Goal: Check status: Check status

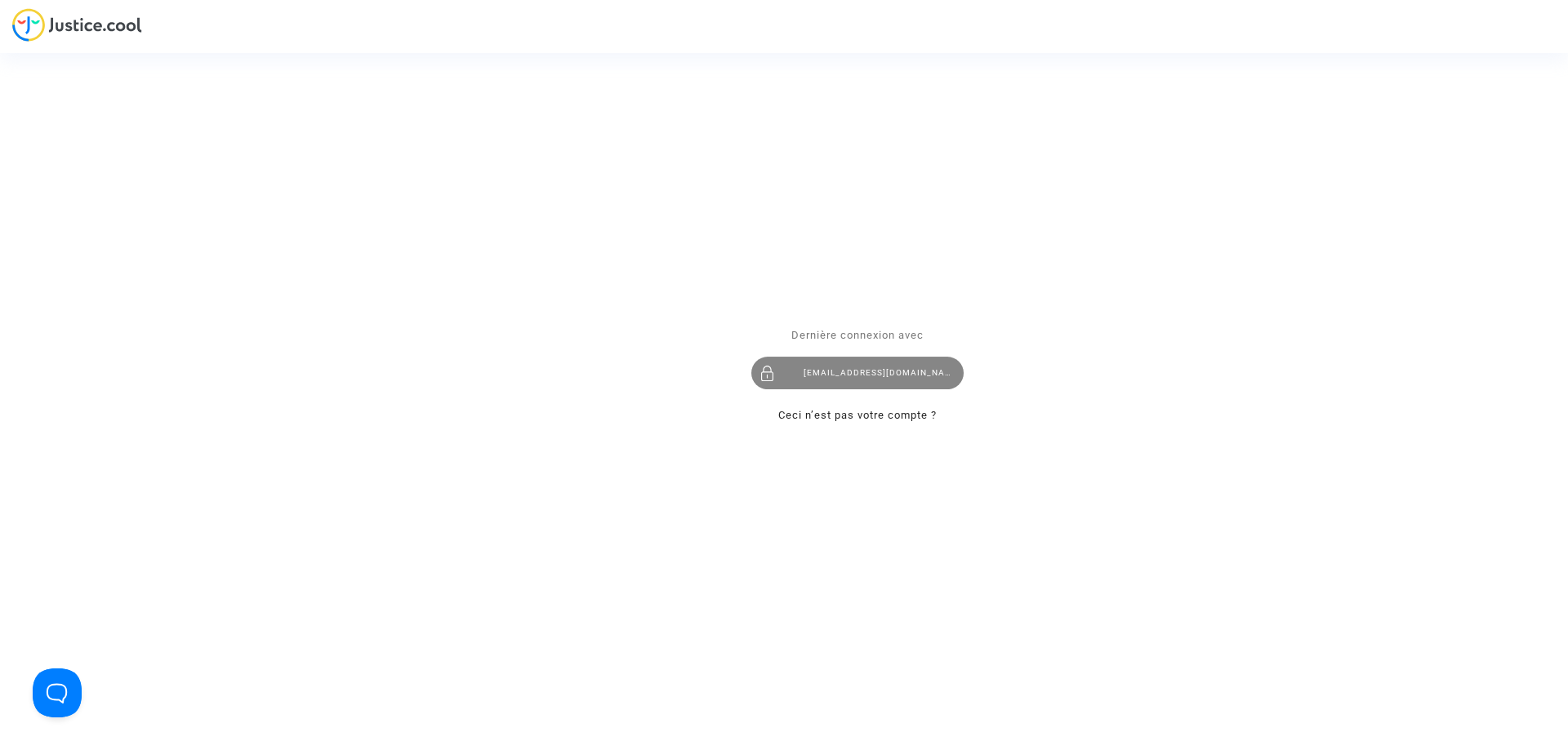
click at [855, 368] on div "imitxelena@reclamapormi.com" at bounding box center [857, 372] width 212 height 33
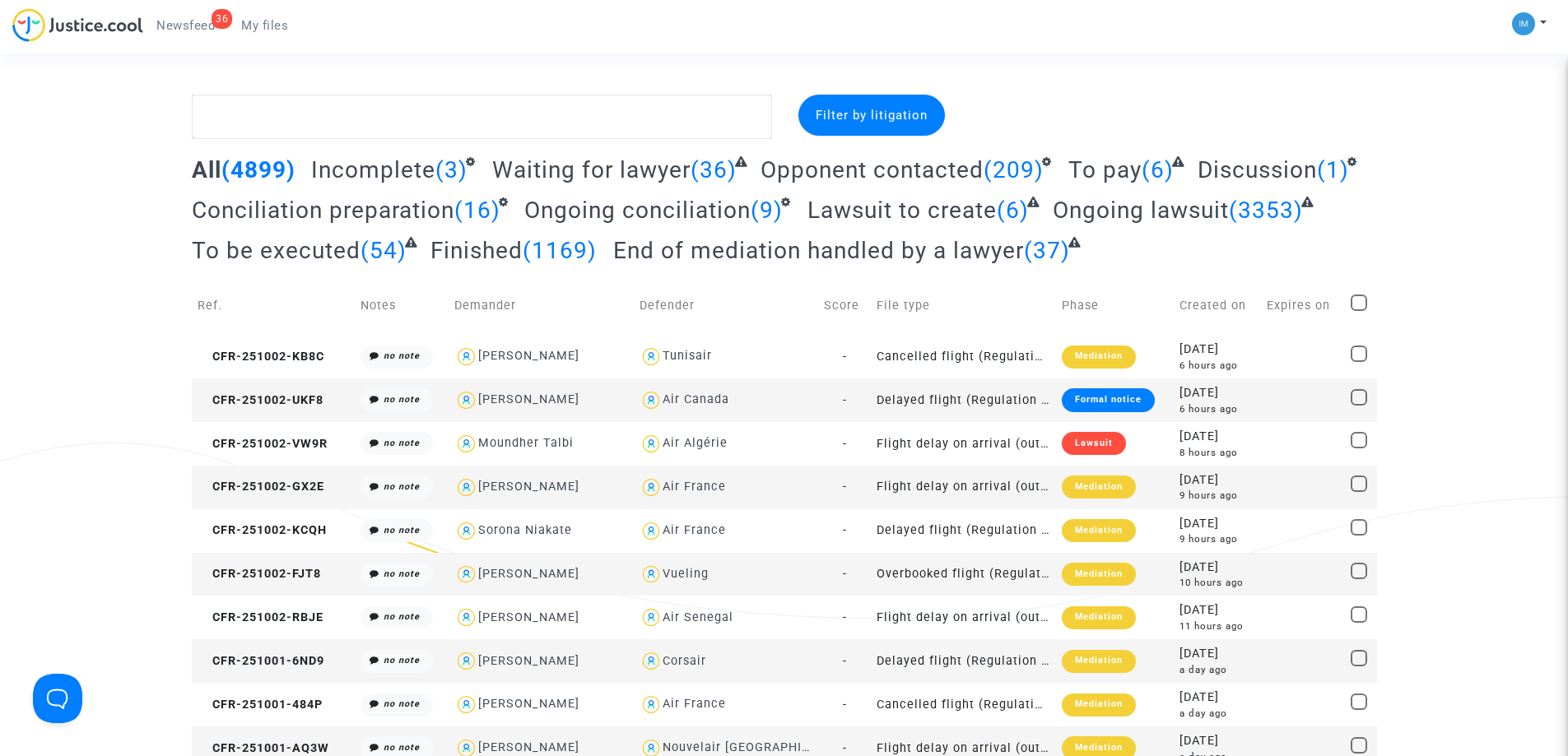
click at [285, 248] on span "To be executed" at bounding box center [276, 250] width 168 height 27
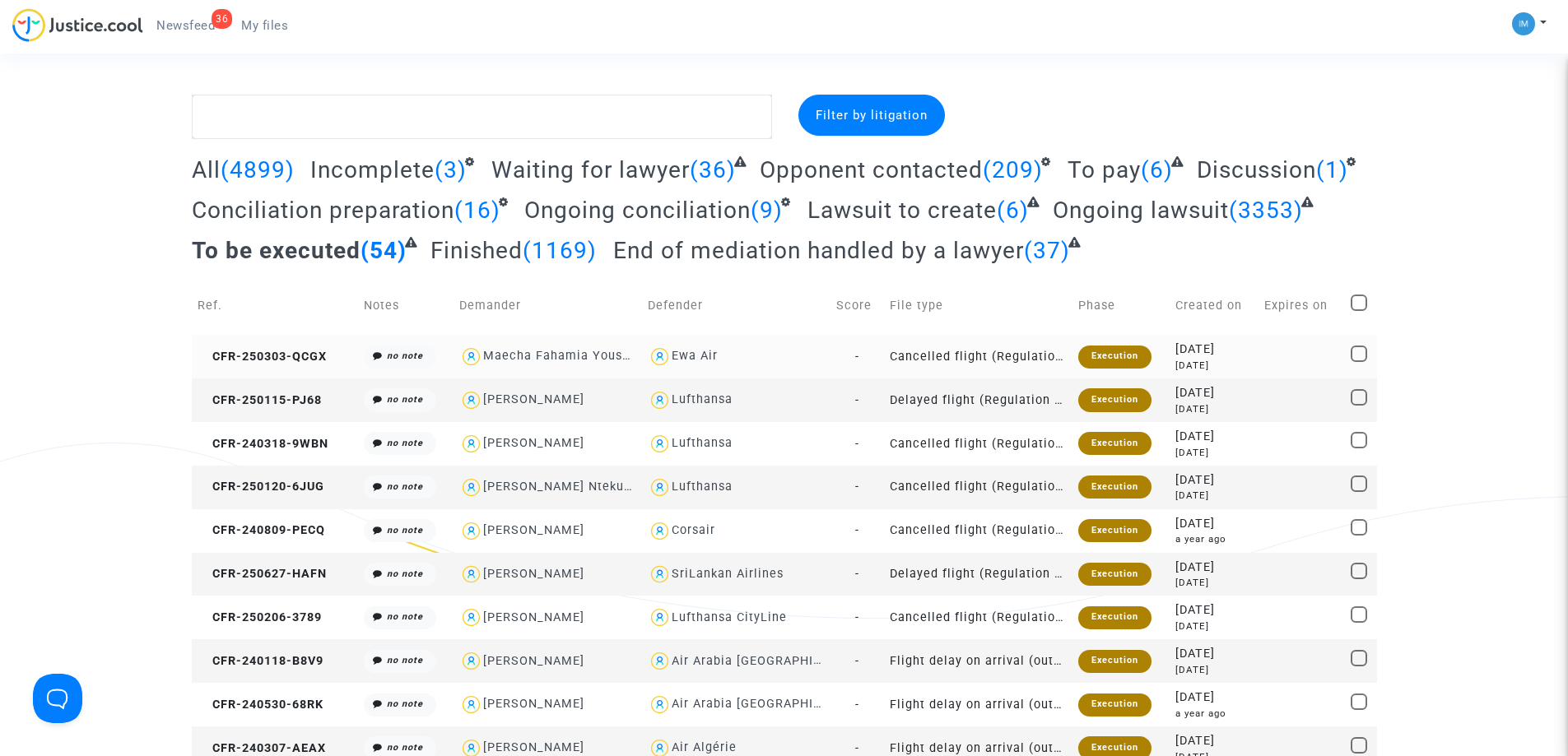
click at [1098, 352] on div "Execution" at bounding box center [1115, 356] width 73 height 23
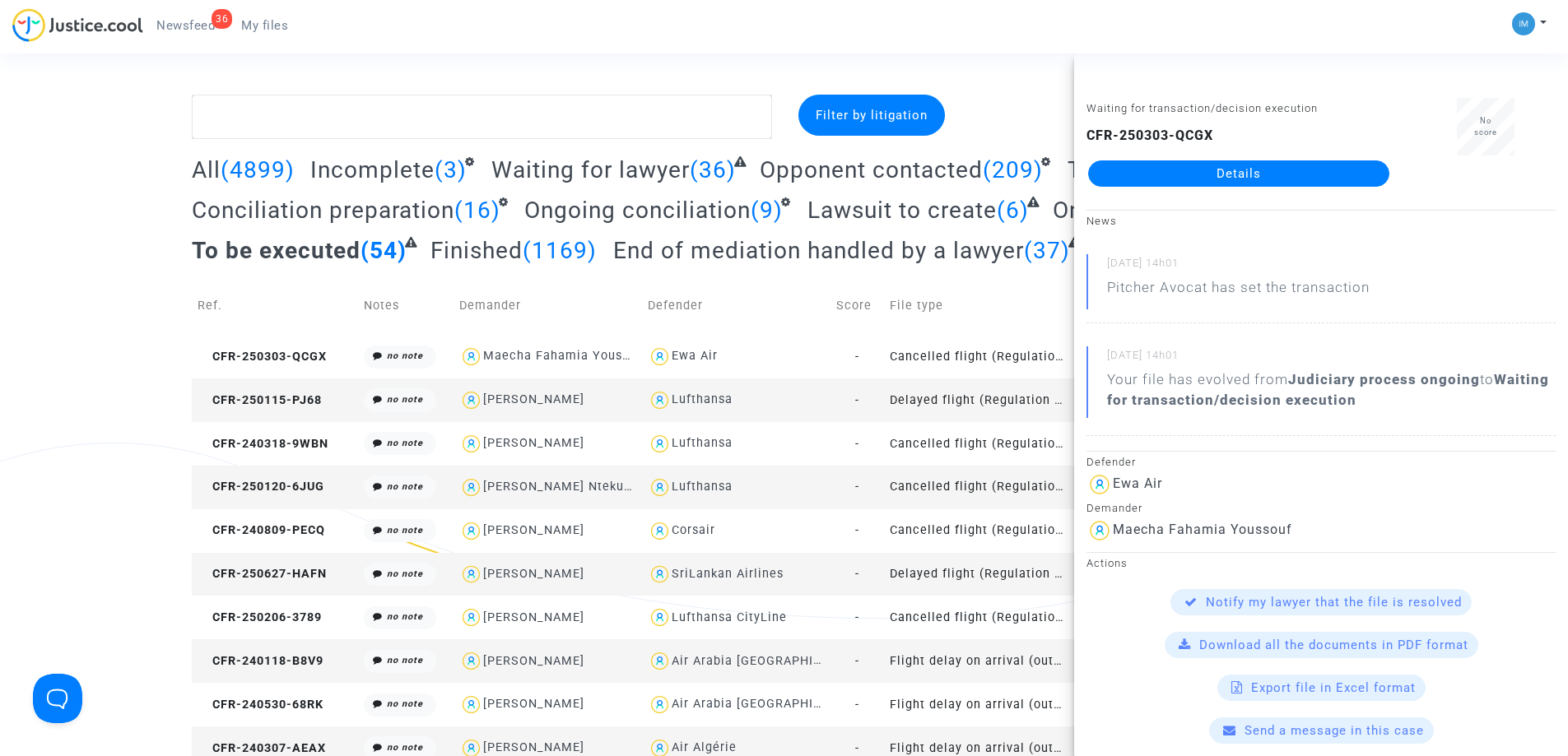
click at [1227, 175] on link "Details" at bounding box center [1239, 174] width 301 height 26
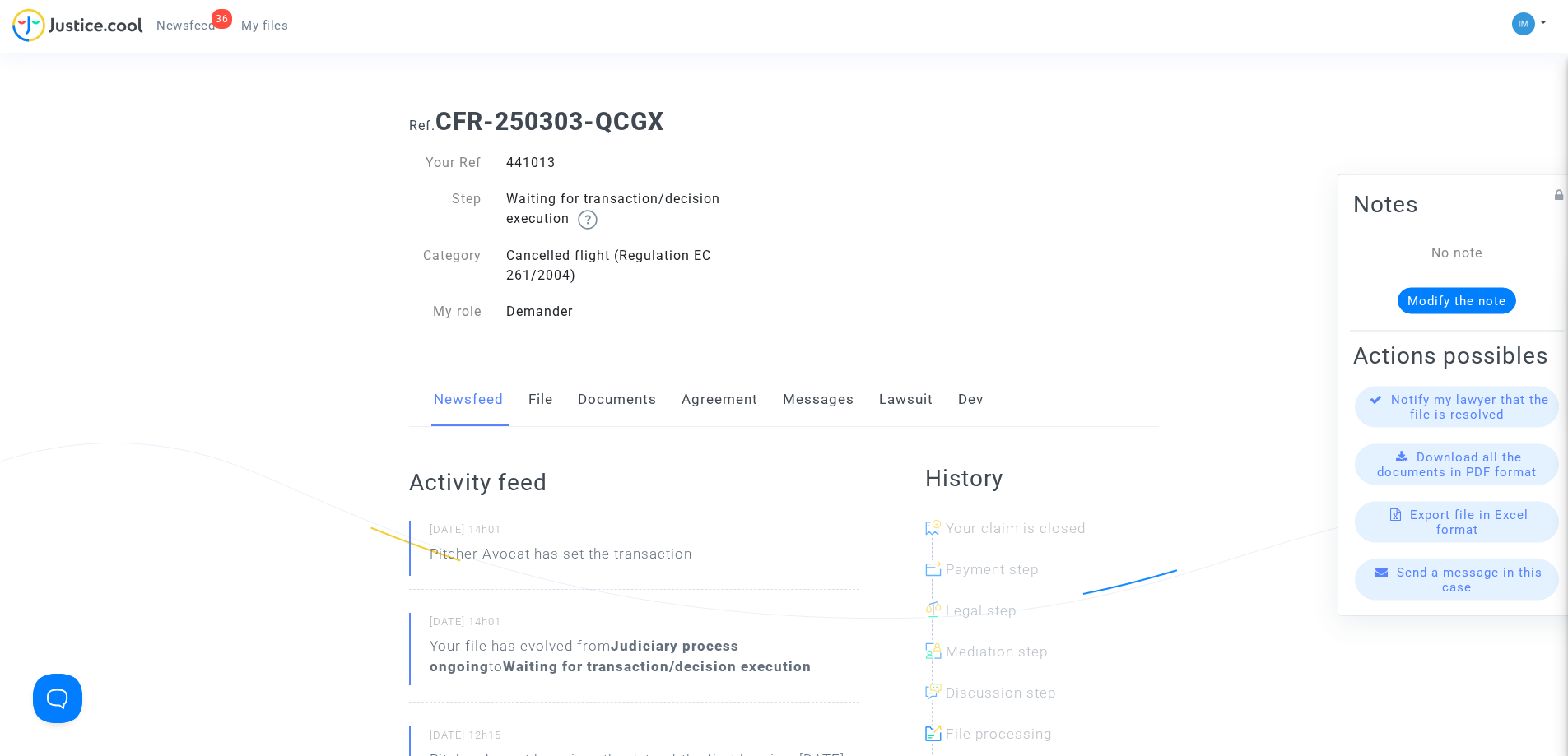
click at [904, 398] on link "Lawsuit" at bounding box center [906, 400] width 55 height 55
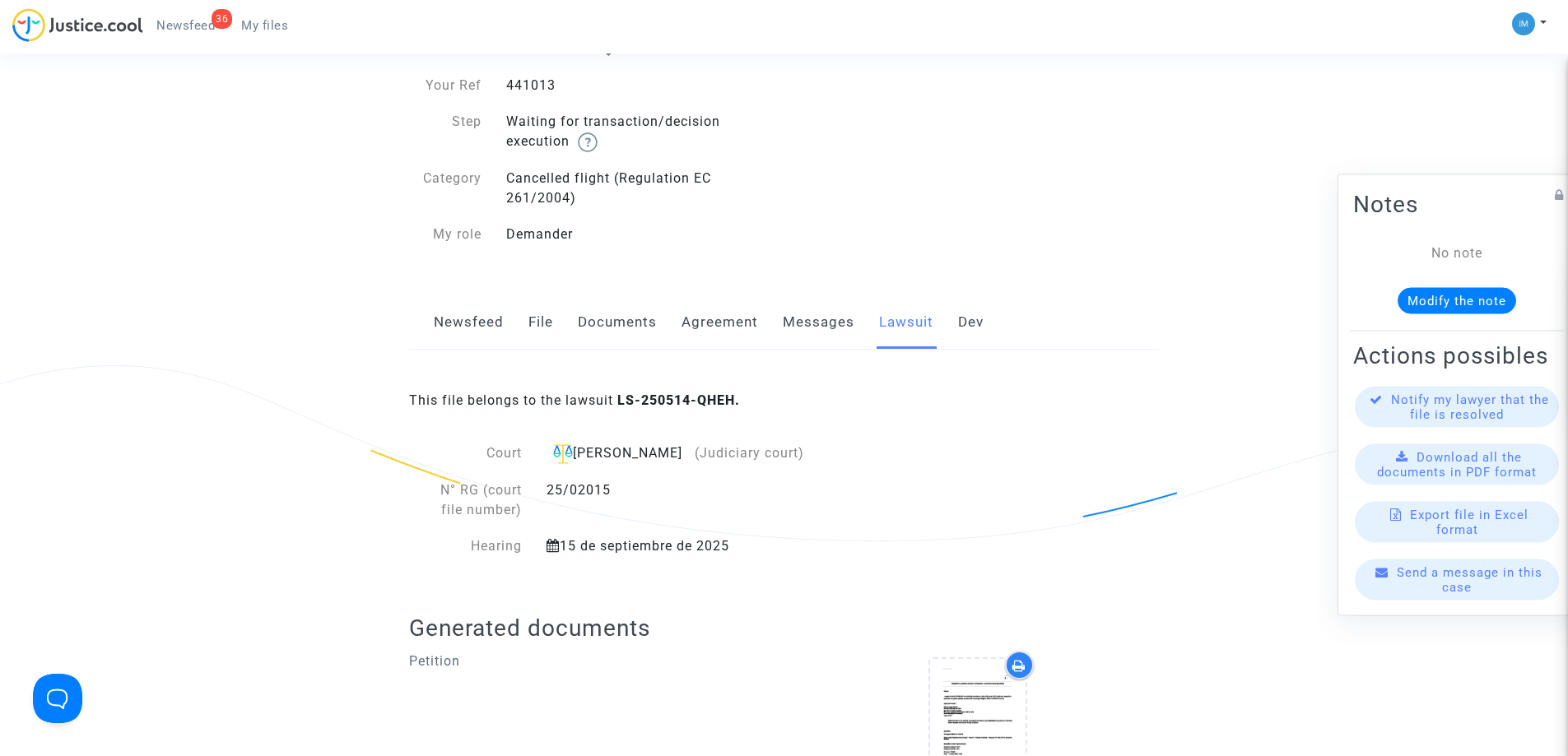
scroll to position [65, 0]
